Goal: Information Seeking & Learning: Understand process/instructions

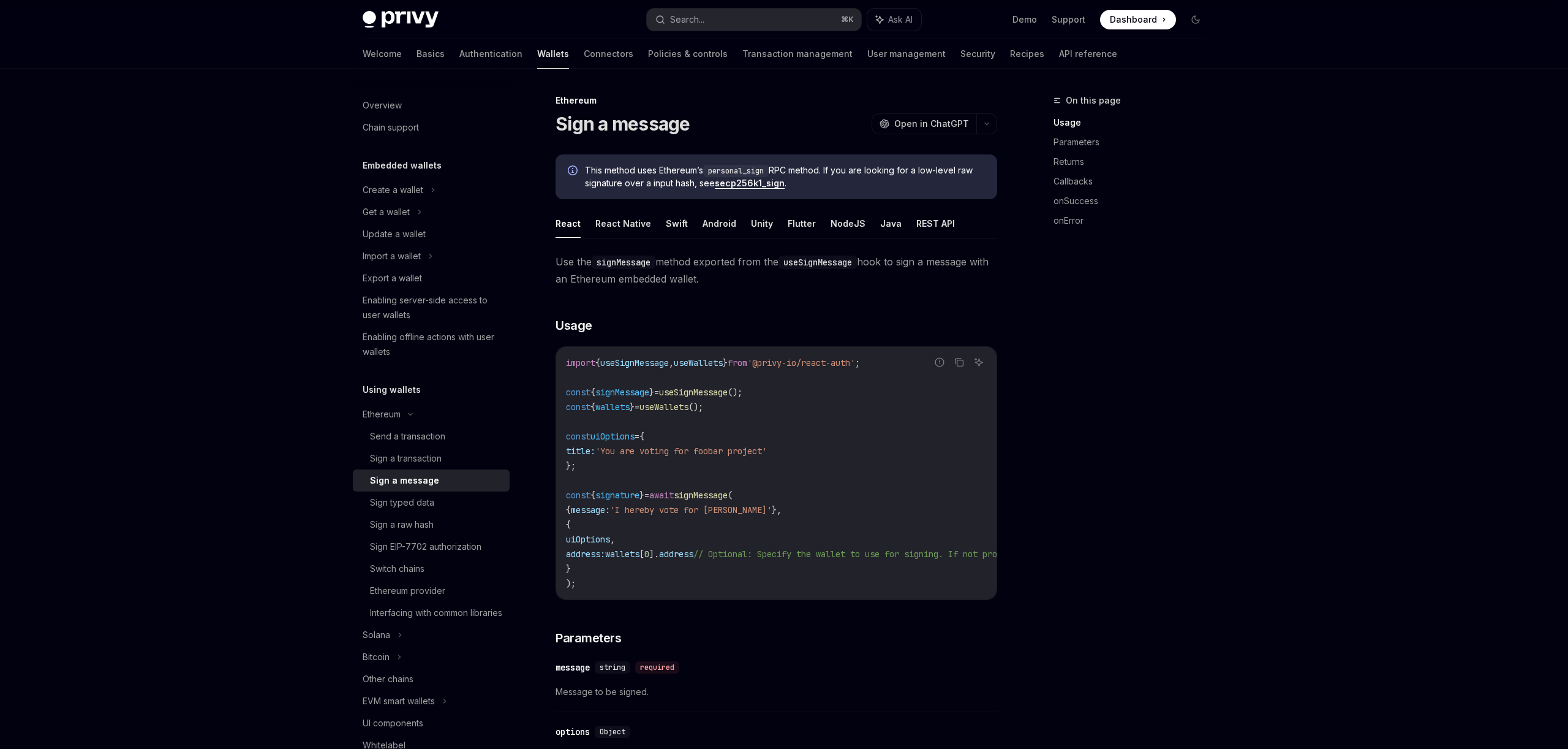
scroll to position [555, 0]
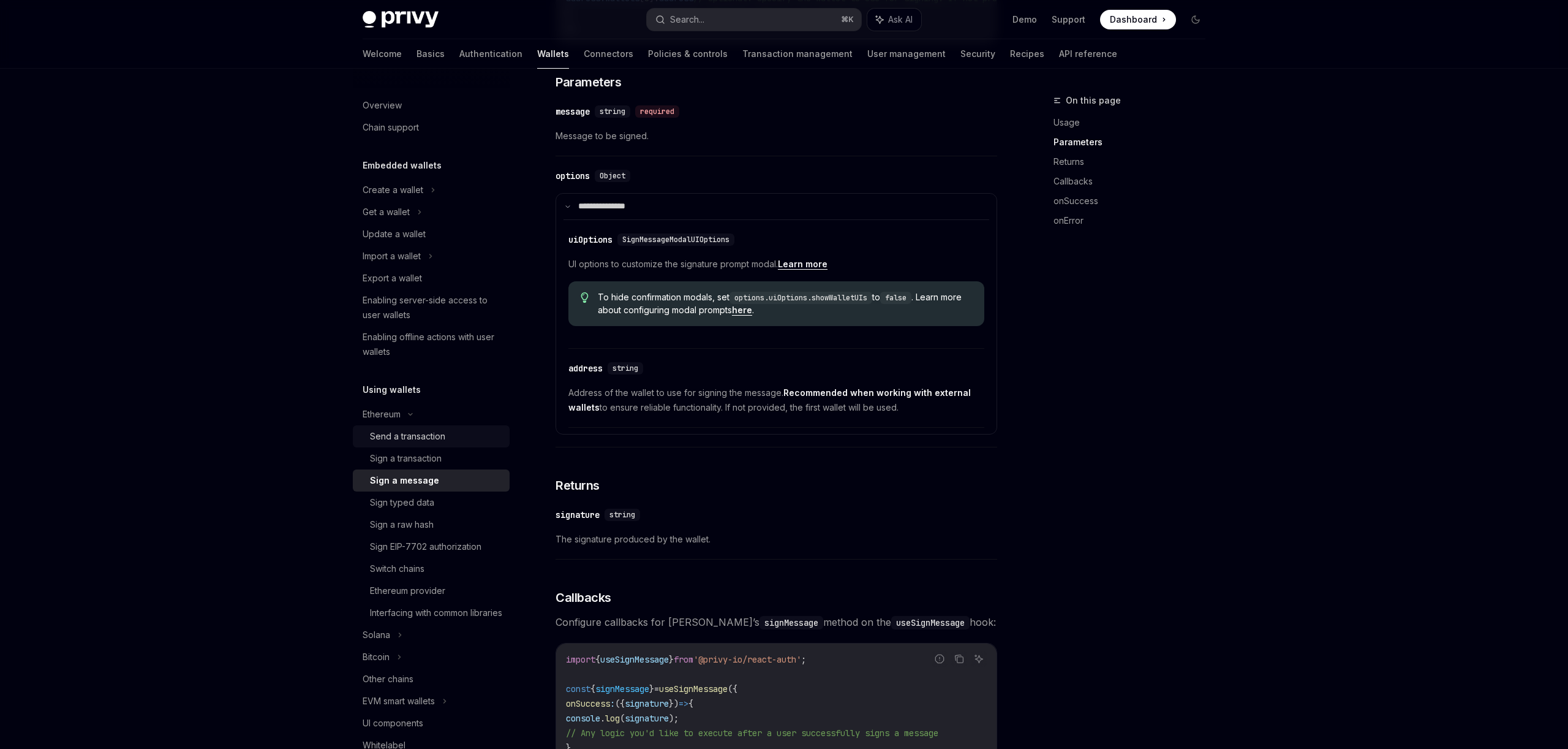
click at [426, 439] on div "Send a transaction" at bounding box center [407, 436] width 75 height 15
click at [423, 458] on div "Sign a transaction" at bounding box center [406, 459] width 71 height 15
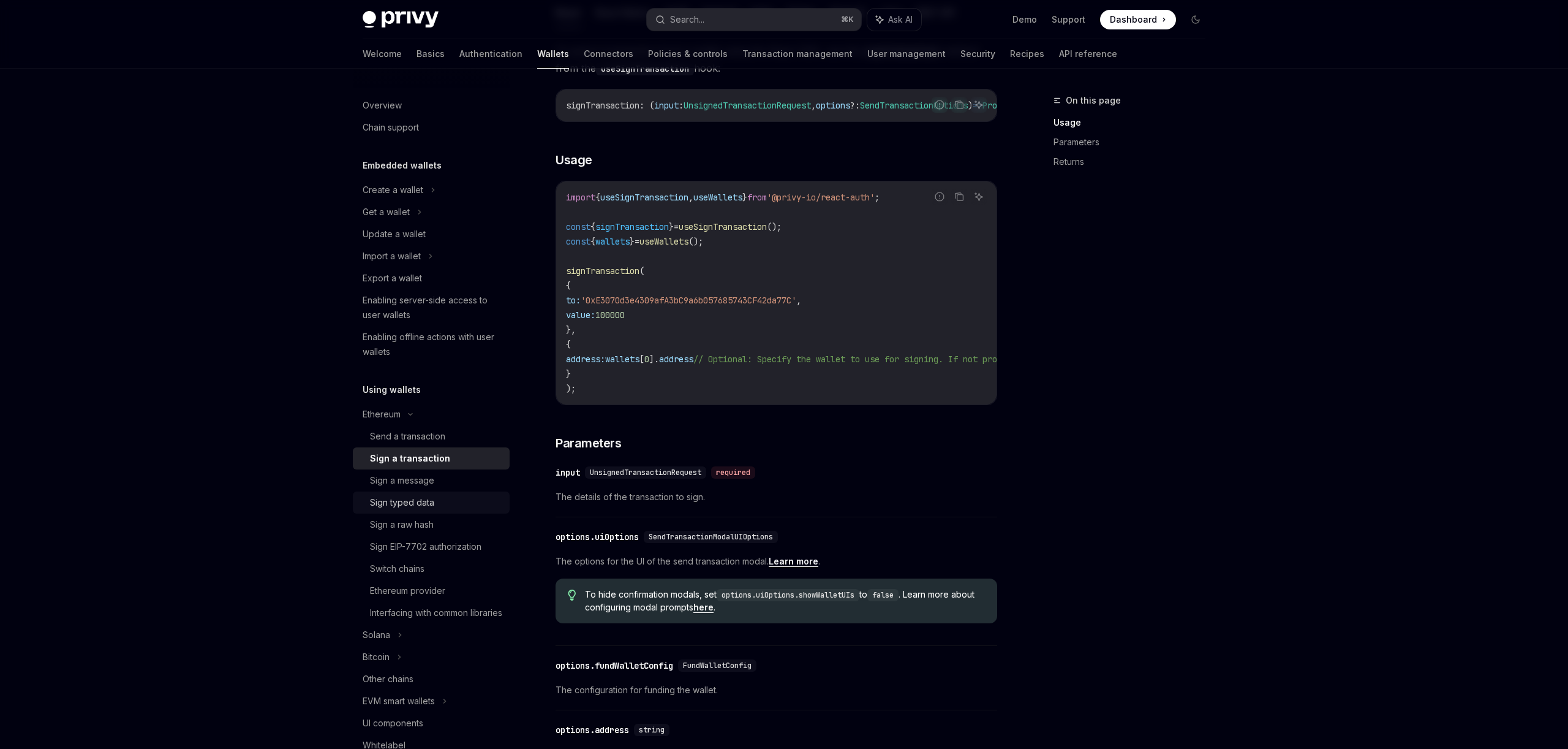
scroll to position [200, 0]
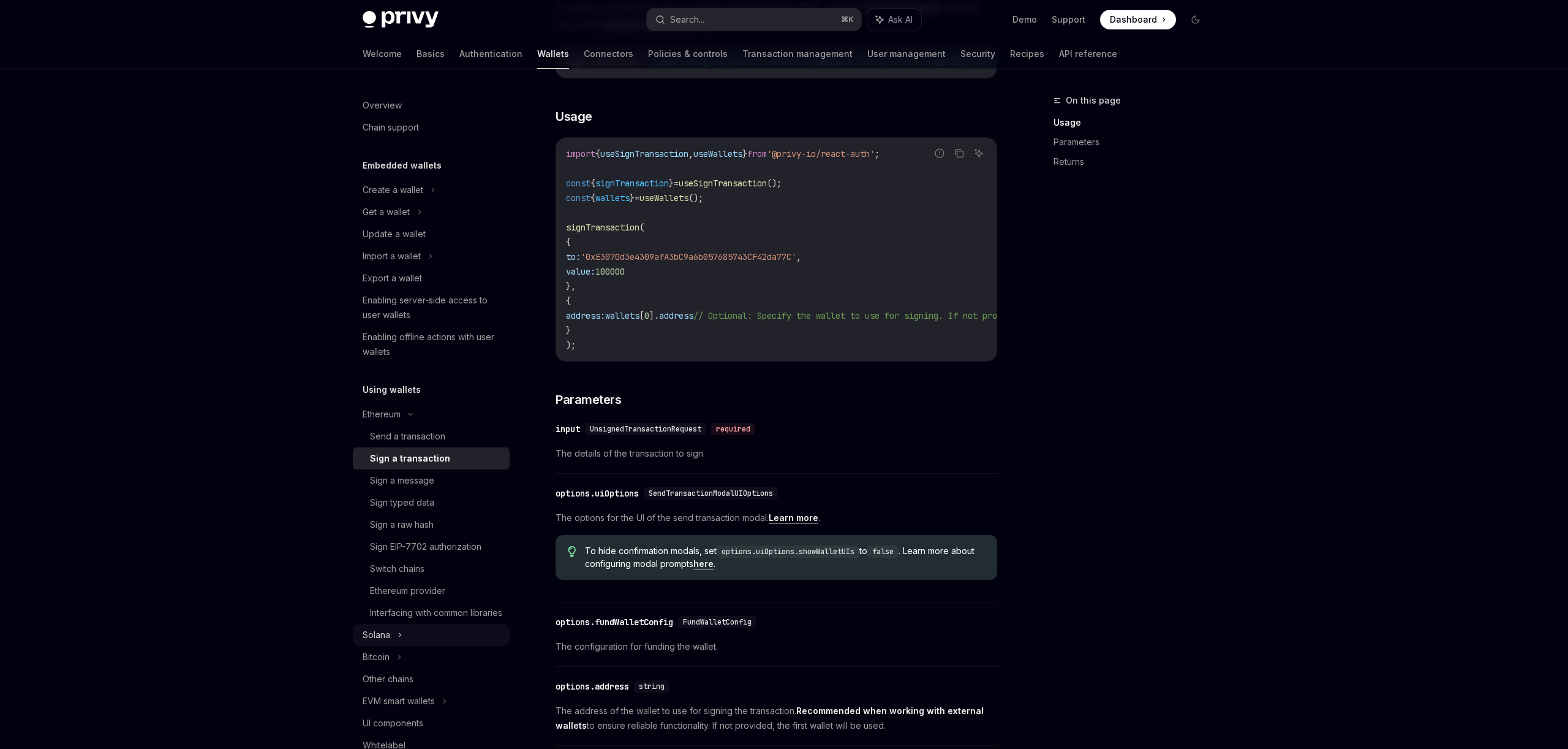
click at [403, 646] on div "Solana" at bounding box center [431, 635] width 157 height 22
type textarea "*"
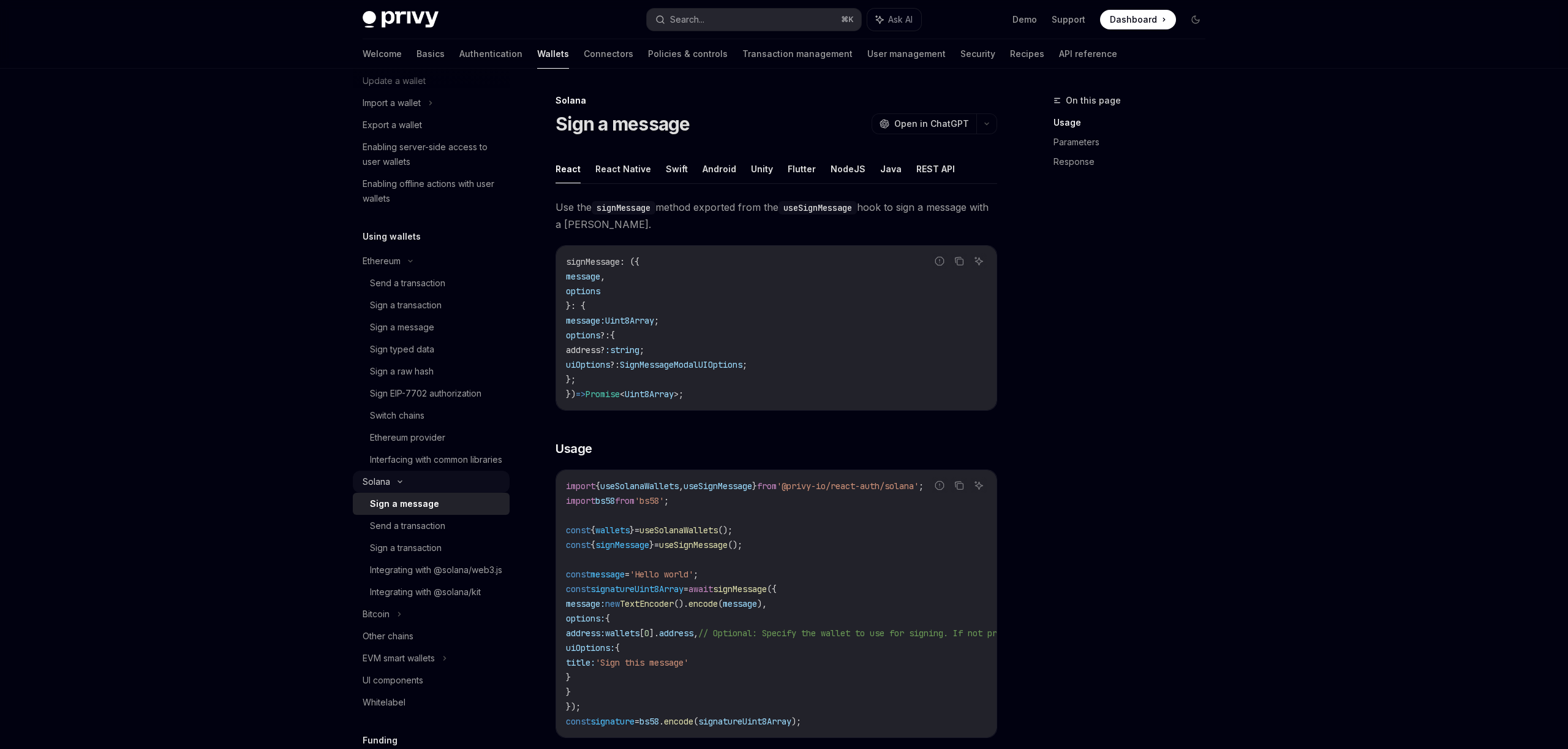
scroll to position [247, 0]
